Goal: Communication & Community: Answer question/provide support

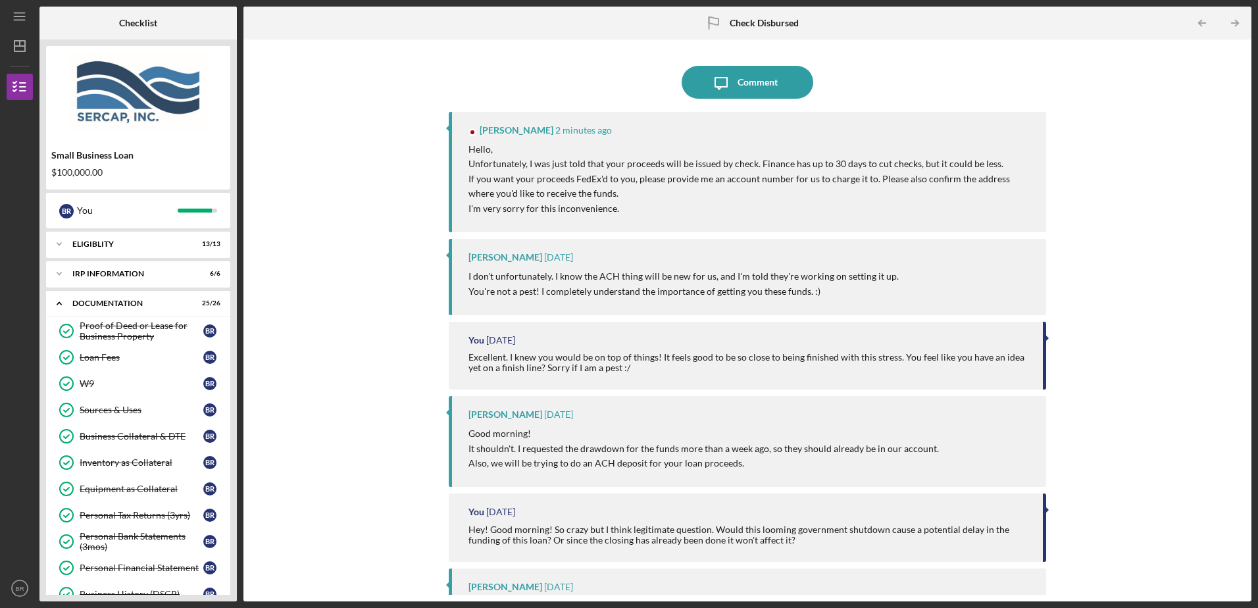
scroll to position [629, 0]
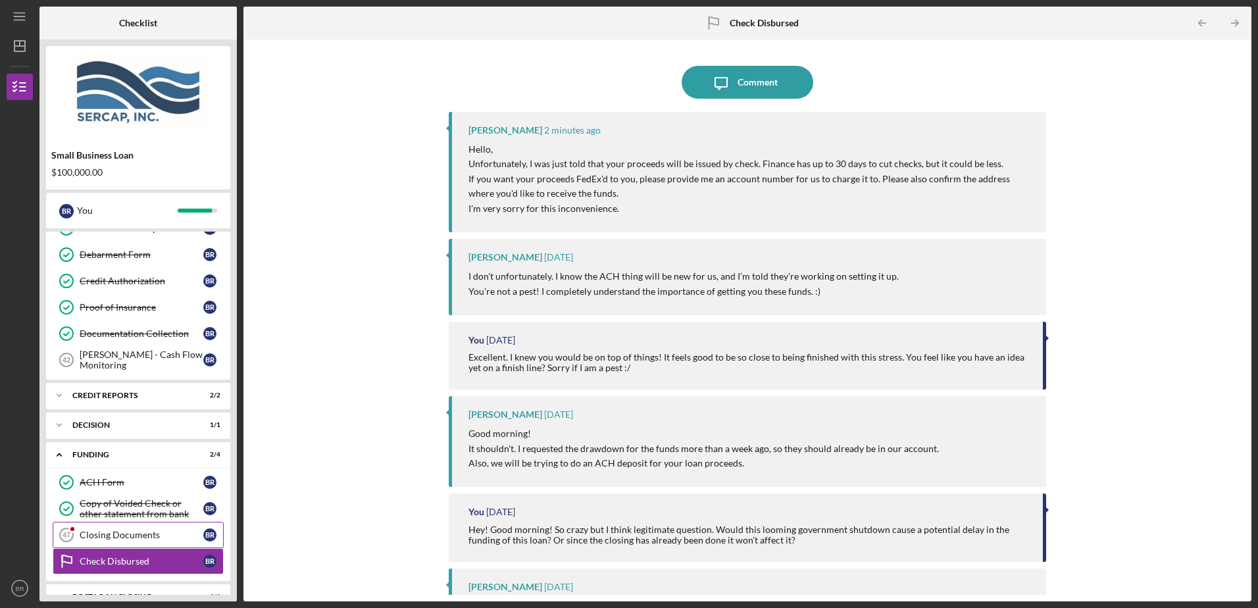
click at [159, 538] on div "Closing Documents" at bounding box center [142, 534] width 124 height 11
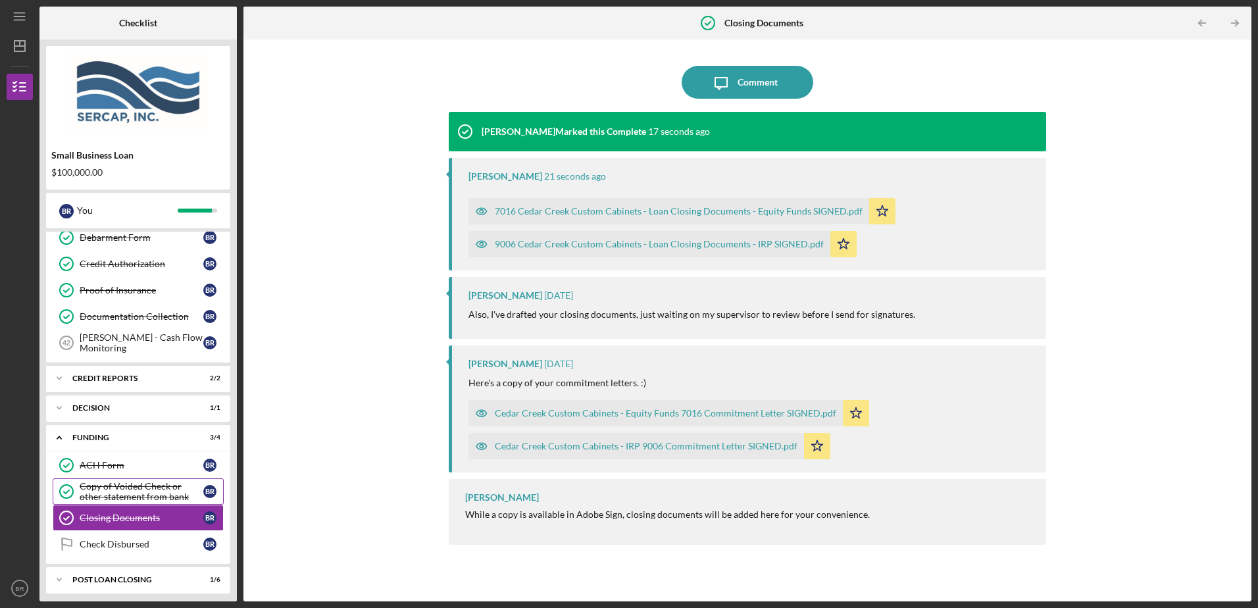
scroll to position [651, 0]
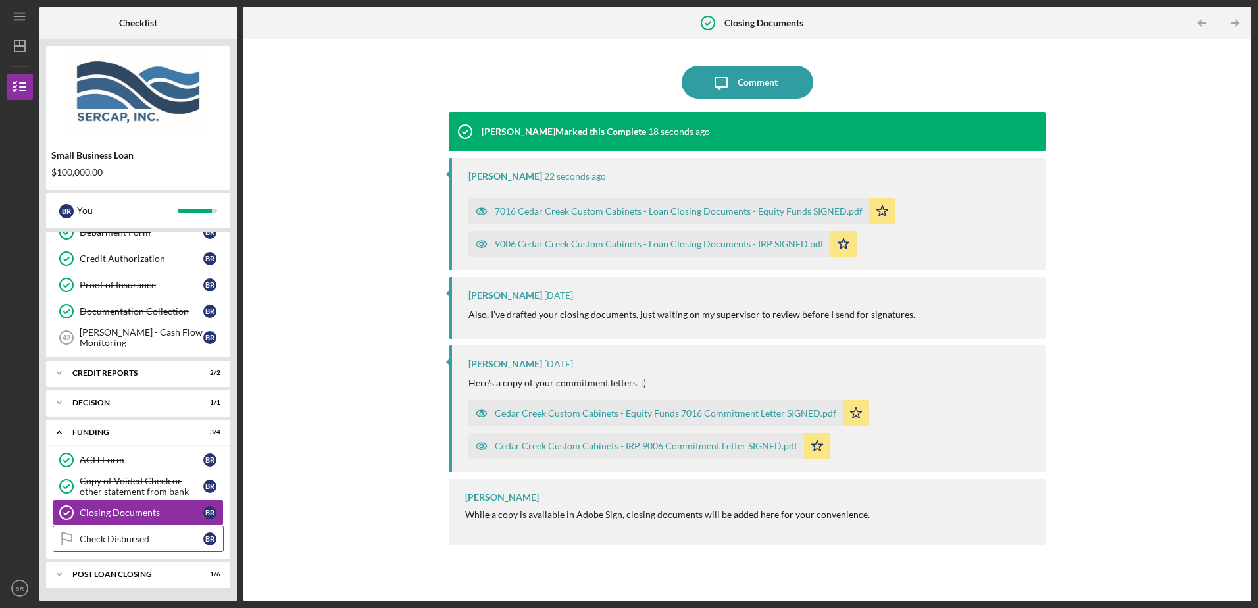
click at [137, 545] on link "Check Disbursed Check Disbursed B R" at bounding box center [138, 539] width 171 height 26
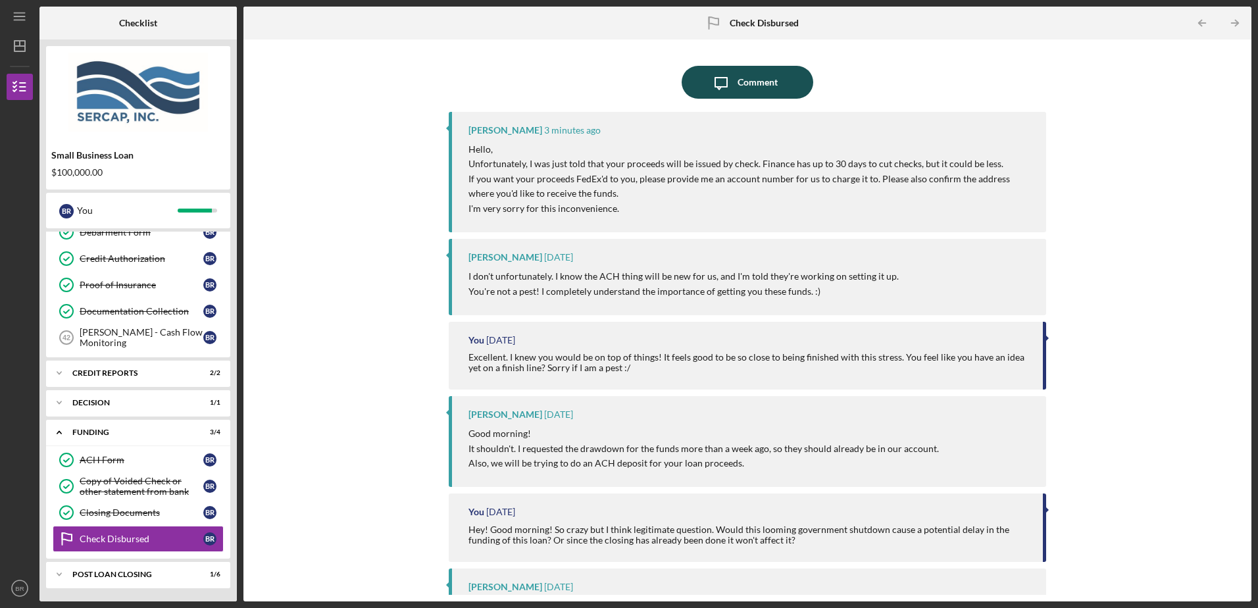
click at [727, 82] on icon "Icon/Message" at bounding box center [720, 82] width 33 height 33
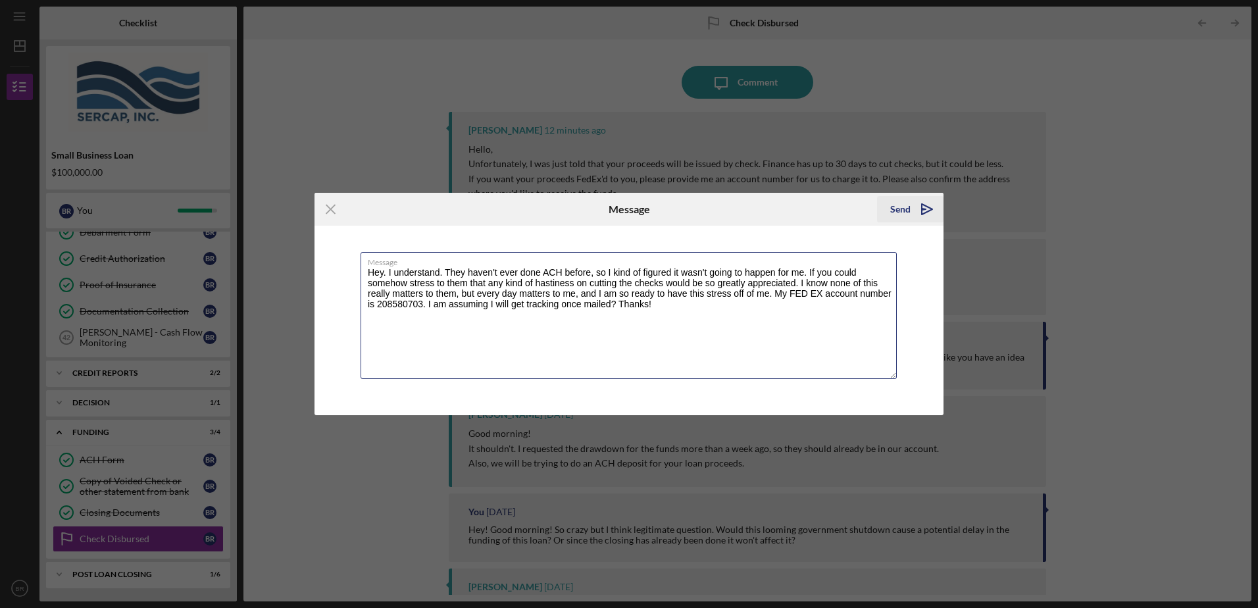
type textarea "Hey. I understand. They haven't ever done ACH before, so I kind of figured it w…"
click at [910, 206] on button "Send Icon/icon-invite-send" at bounding box center [910, 209] width 66 height 26
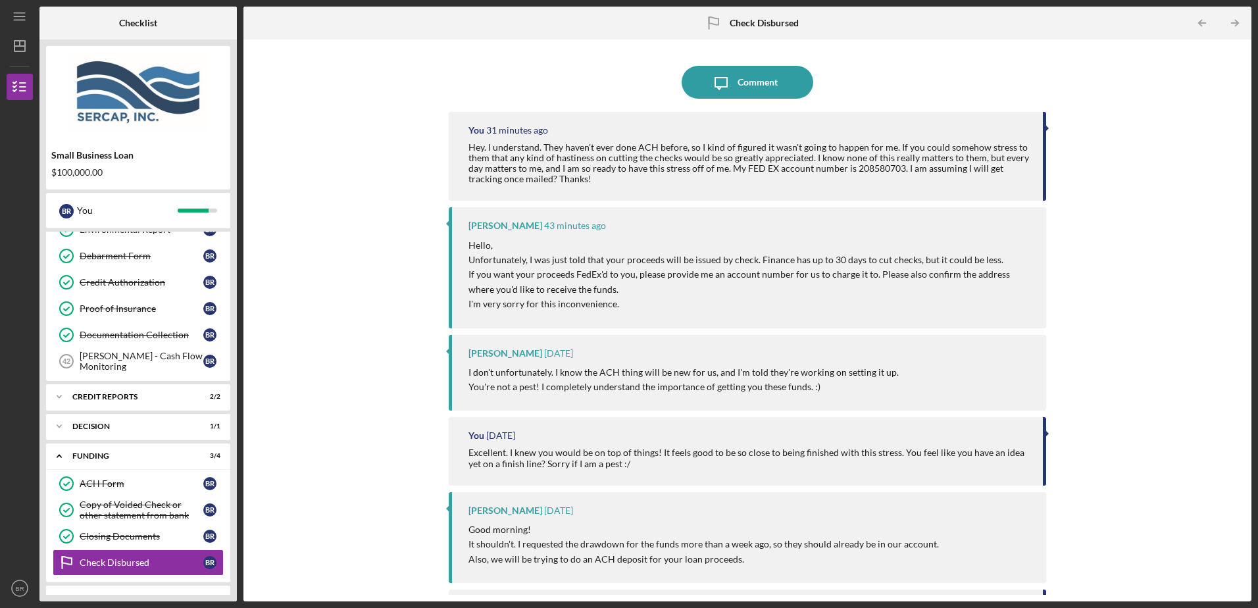
scroll to position [629, 0]
